Goal: Task Accomplishment & Management: Manage account settings

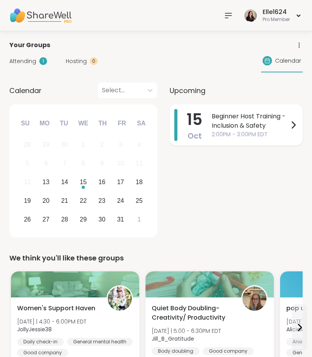
click at [224, 115] on span "Beginner Host Training - Inclusion & Safety" at bounding box center [250, 121] width 77 height 19
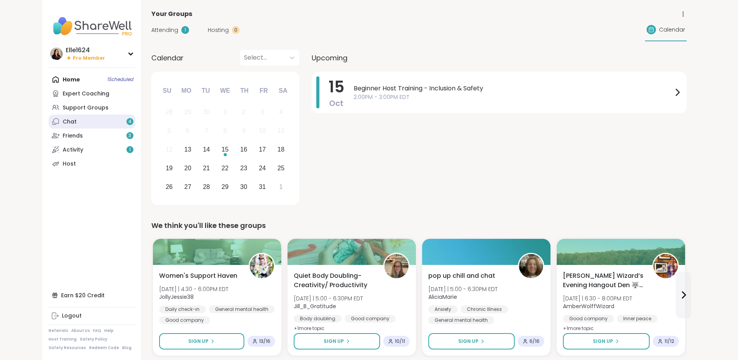
click at [85, 120] on link "Chat 4" at bounding box center [92, 121] width 87 height 14
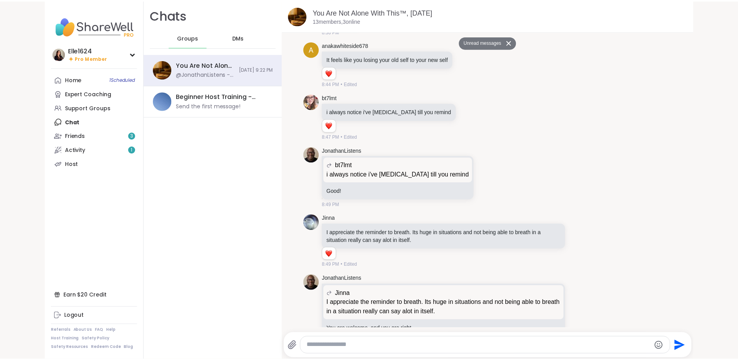
scroll to position [2889, 0]
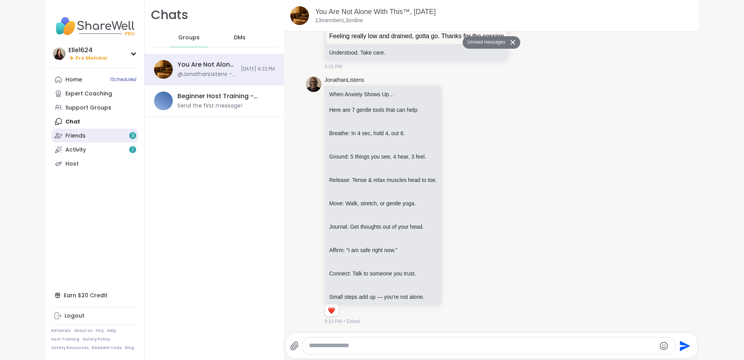
click at [90, 133] on link "Friends 3" at bounding box center [94, 135] width 87 height 14
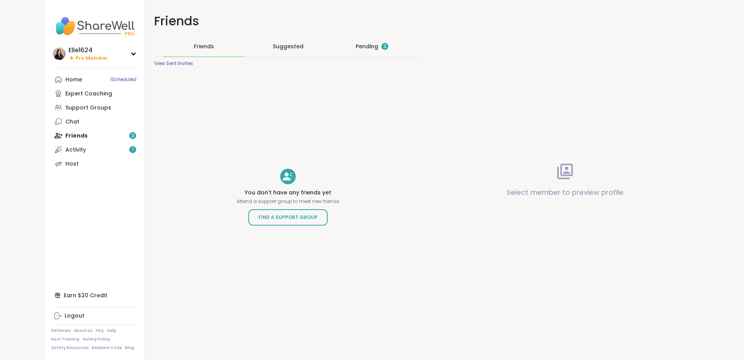
click at [346, 39] on div "Pending 3" at bounding box center [372, 46] width 81 height 20
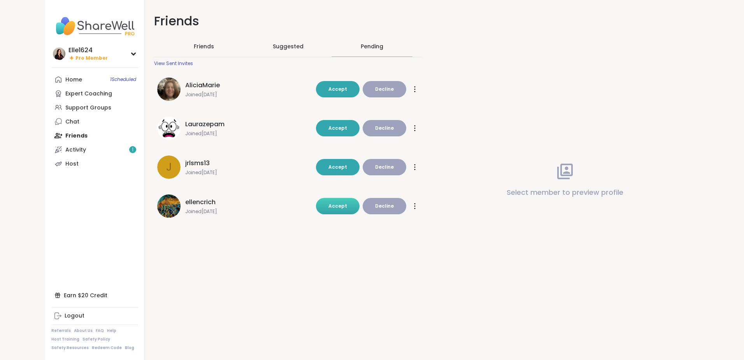
click at [342, 203] on span "Accept" at bounding box center [338, 205] width 19 height 7
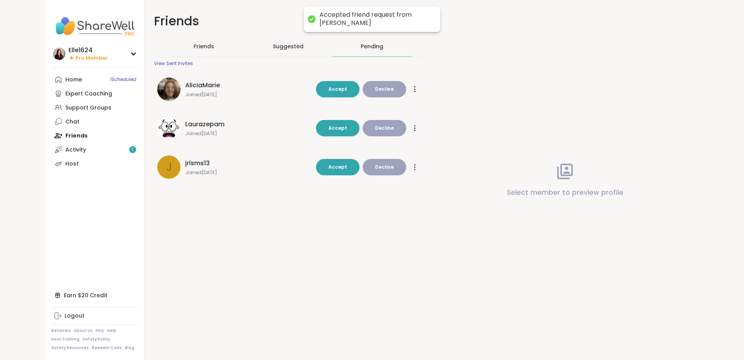
click at [218, 125] on span "Laurazepam" at bounding box center [204, 123] width 39 height 9
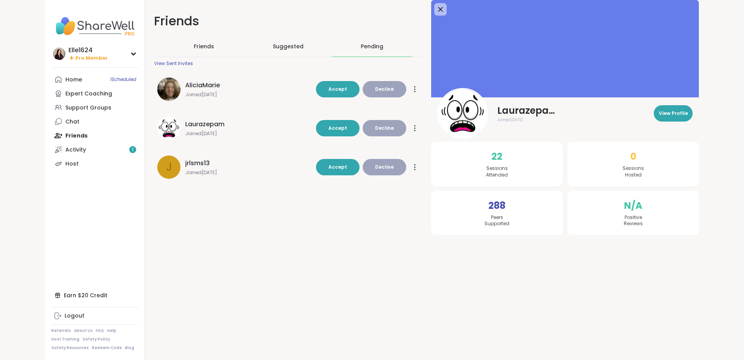
click at [217, 89] on span "AliciaMarie" at bounding box center [202, 85] width 35 height 9
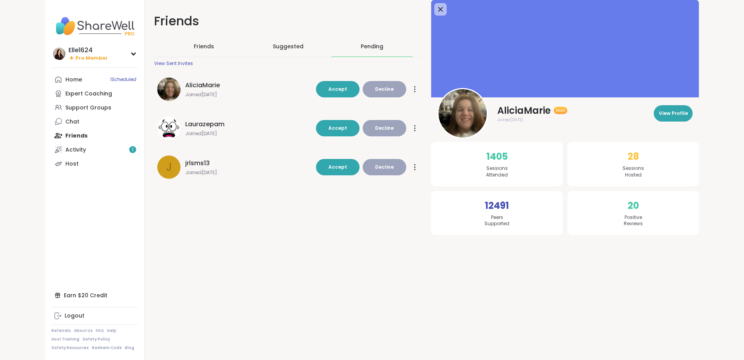
click at [209, 167] on div "jrlsms13" at bounding box center [248, 162] width 126 height 9
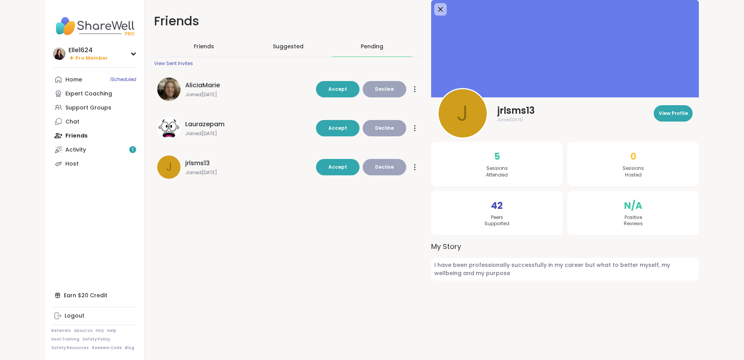
click at [377, 165] on span "Decline" at bounding box center [384, 166] width 19 height 7
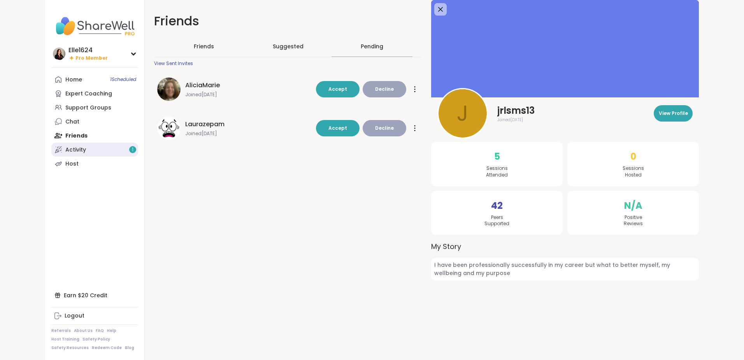
click at [103, 144] on link "Activity 1" at bounding box center [94, 149] width 87 height 14
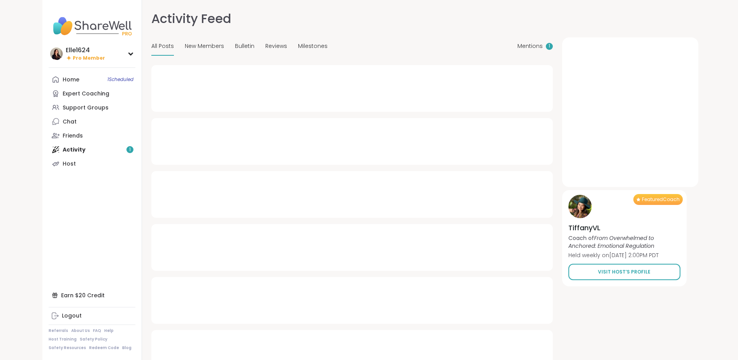
type textarea "*"
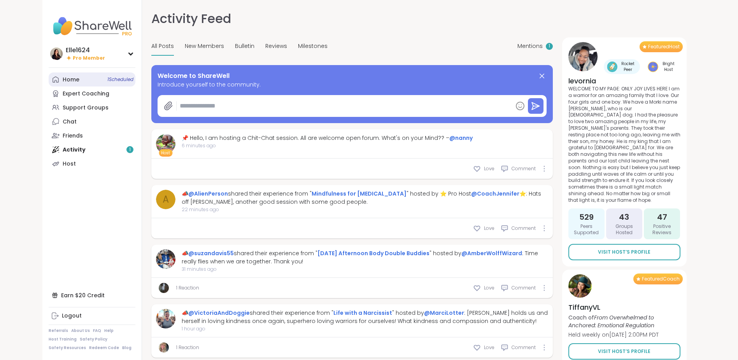
click at [80, 82] on link "Home 1 Scheduled" at bounding box center [92, 79] width 87 height 14
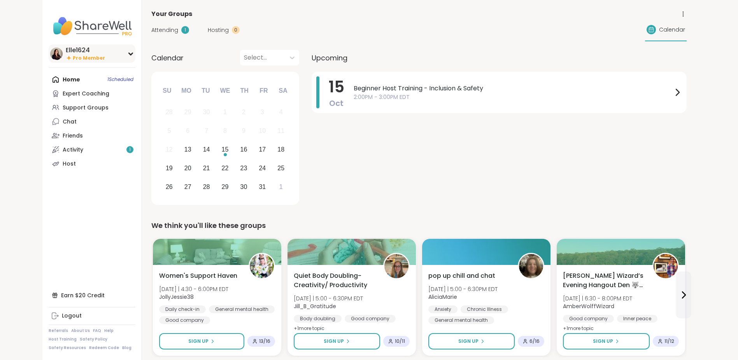
click at [54, 51] on img at bounding box center [56, 53] width 12 height 12
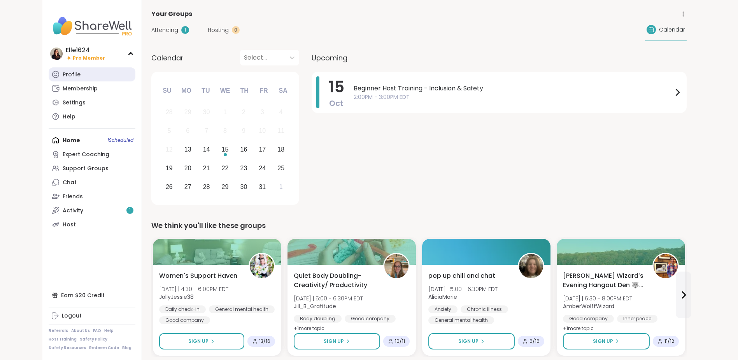
click at [62, 76] on link "Profile" at bounding box center [92, 74] width 87 height 14
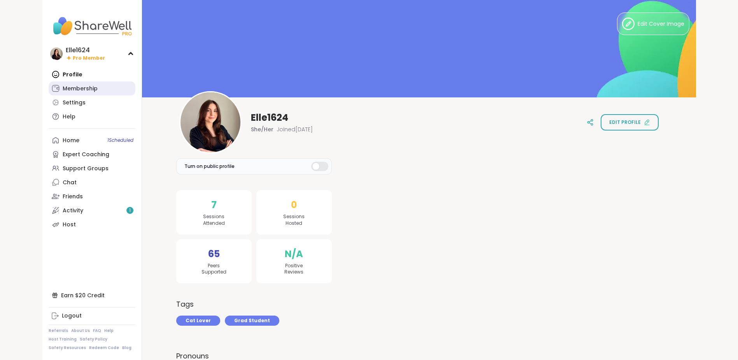
click at [76, 91] on div "Membership" at bounding box center [80, 89] width 35 height 8
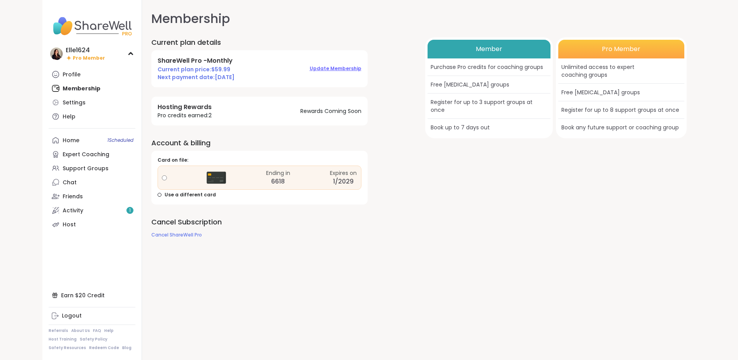
click at [332, 72] on span "Update Membership" at bounding box center [336, 68] width 52 height 7
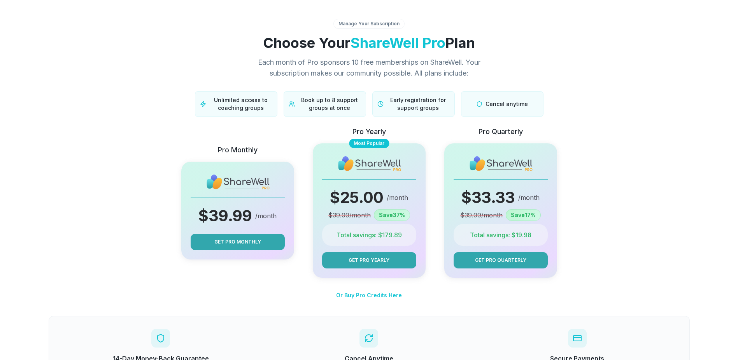
click at [368, 24] on div "Manage Your Subscription" at bounding box center [369, 24] width 71 height 10
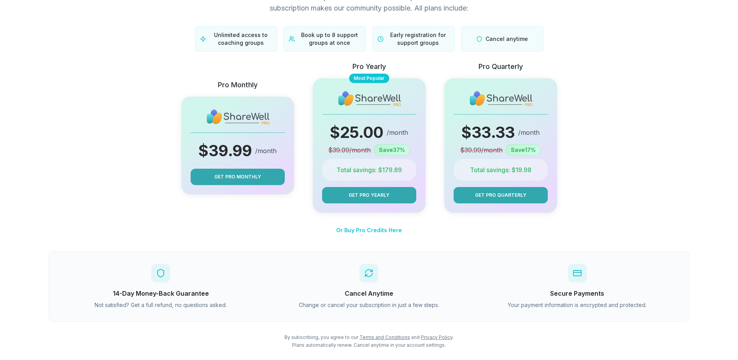
scroll to position [72, 0]
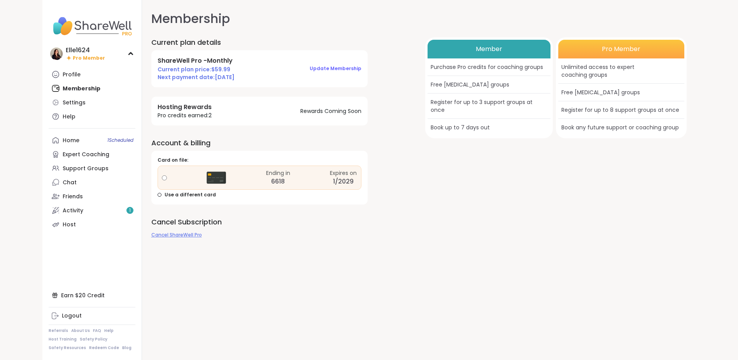
click at [174, 235] on span "Cancel ShareWell Pro" at bounding box center [176, 234] width 51 height 7
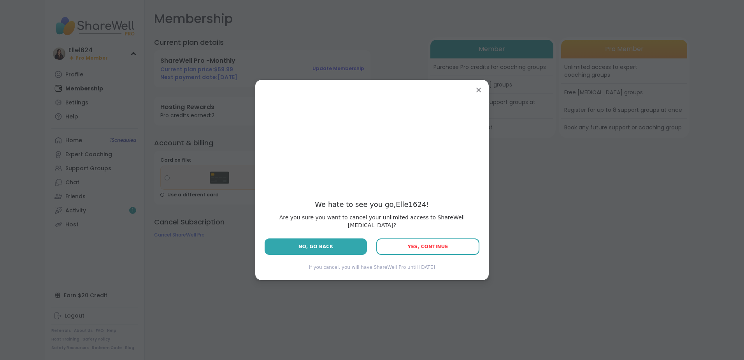
click at [430, 238] on button "Yes, Continue" at bounding box center [427, 246] width 103 height 16
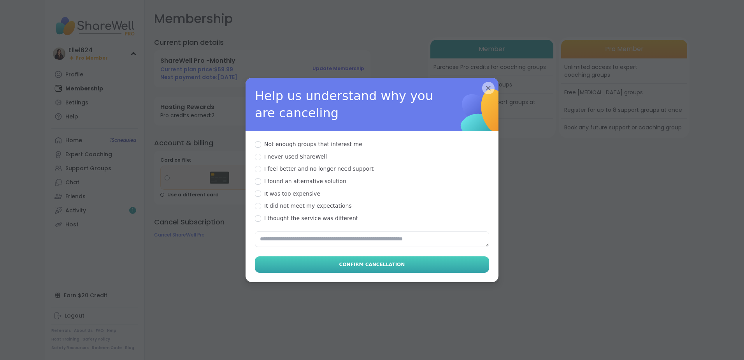
click at [382, 260] on button "Confirm Cancellation" at bounding box center [372, 264] width 234 height 16
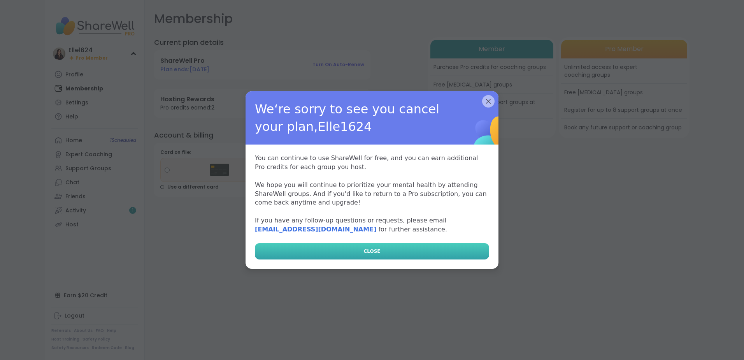
click at [406, 244] on button "CLOSE" at bounding box center [372, 251] width 234 height 16
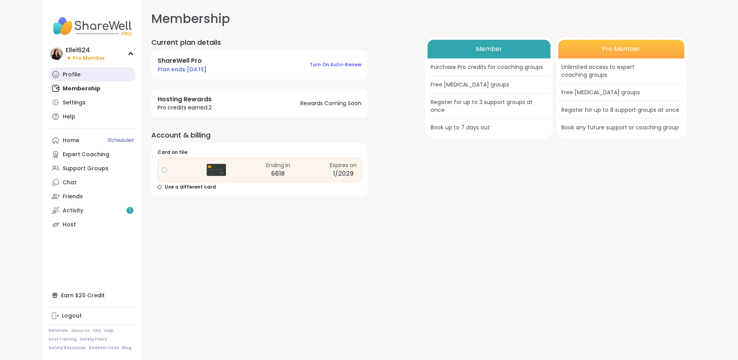
click at [90, 69] on link "Profile" at bounding box center [92, 74] width 87 height 14
